Goal: Information Seeking & Learning: Learn about a topic

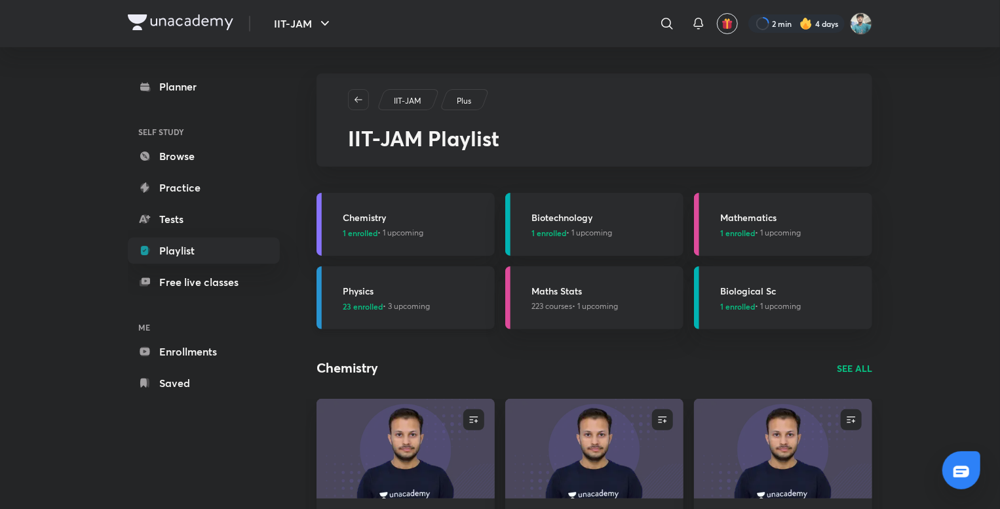
click at [381, 296] on h3 "Physics" at bounding box center [415, 291] width 144 height 14
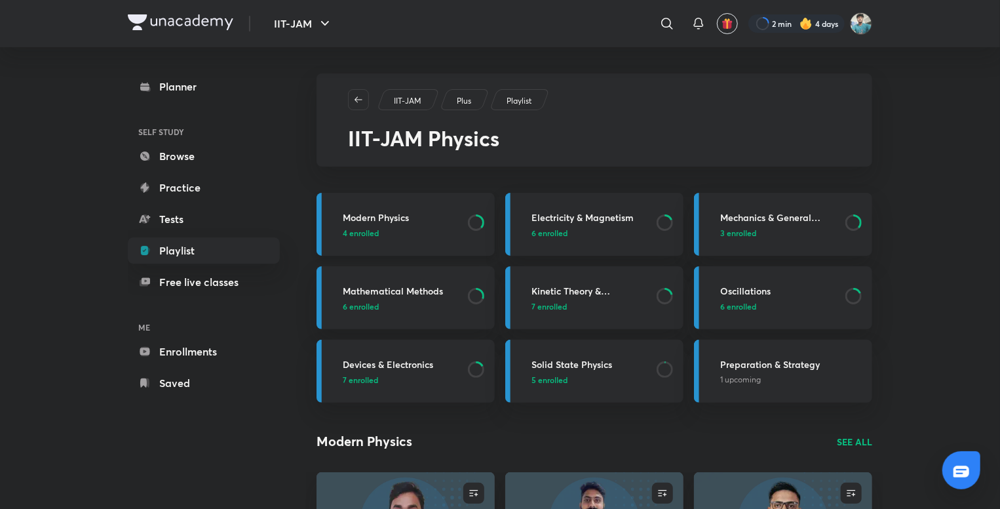
click at [421, 237] on p "4 enrolled" at bounding box center [401, 233] width 117 height 12
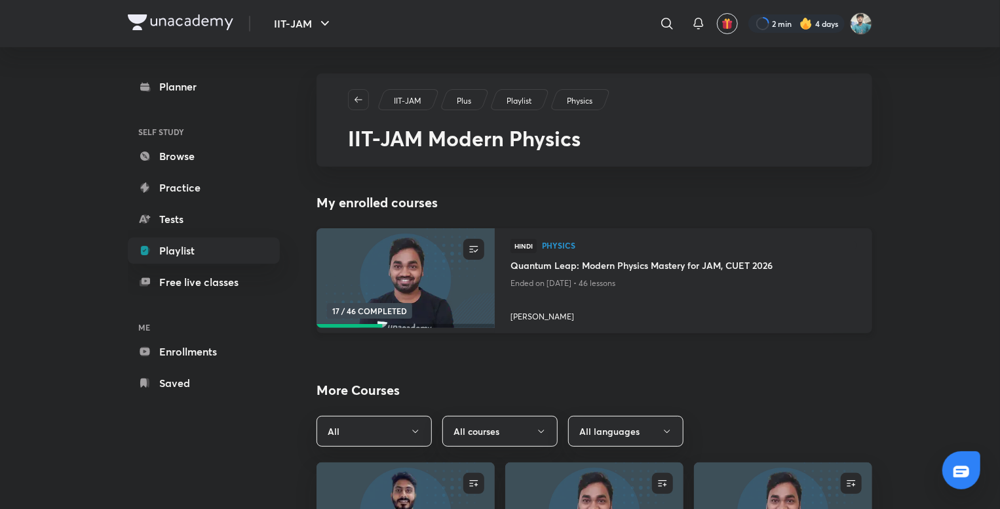
click at [410, 271] on img at bounding box center [406, 278] width 182 height 102
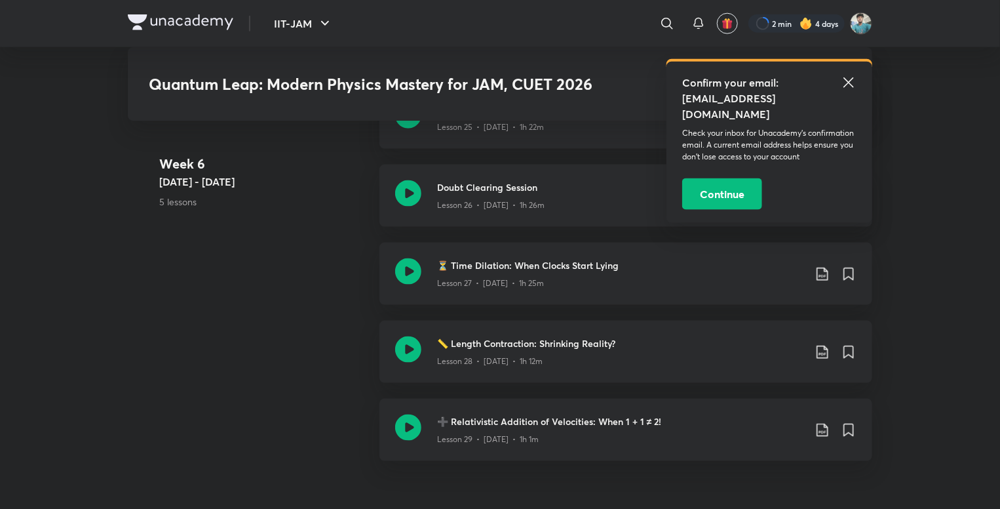
scroll to position [3300, 0]
click at [410, 271] on icon at bounding box center [408, 271] width 26 height 26
